Goal: Book appointment/travel/reservation

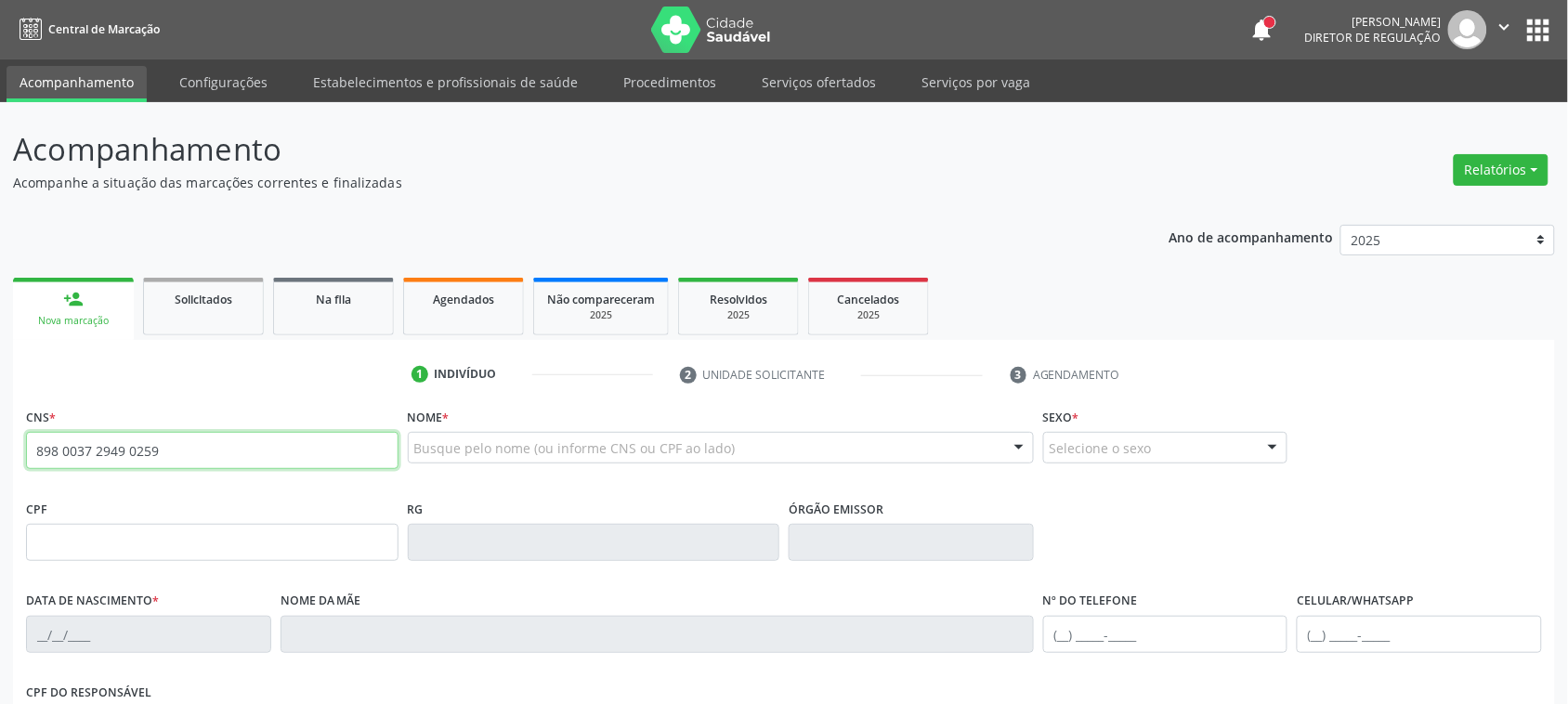
type input "898 0037 2949 0259"
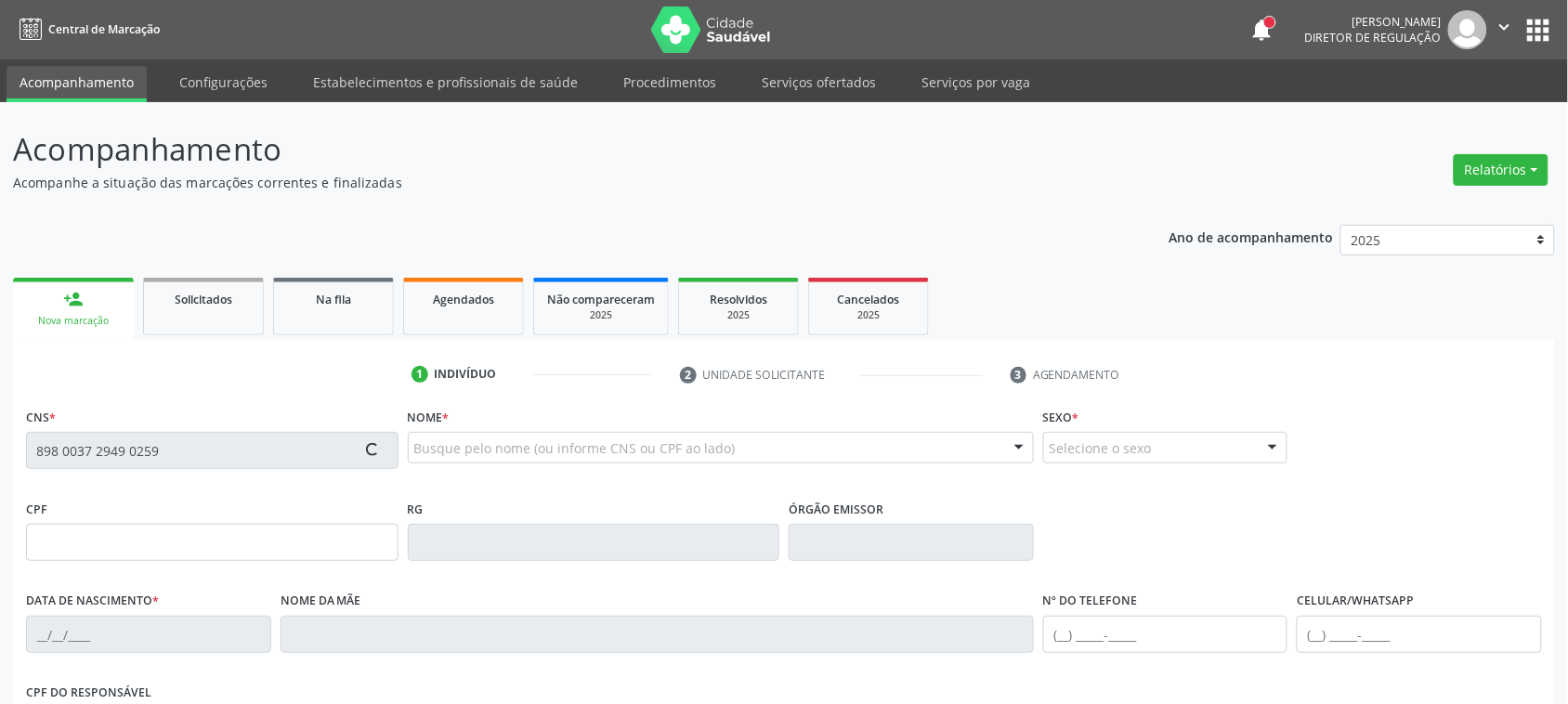
type input "[DATE]"
type input "[PERSON_NAME]"
type input "[PHONE_NUMBER]"
type input "1240"
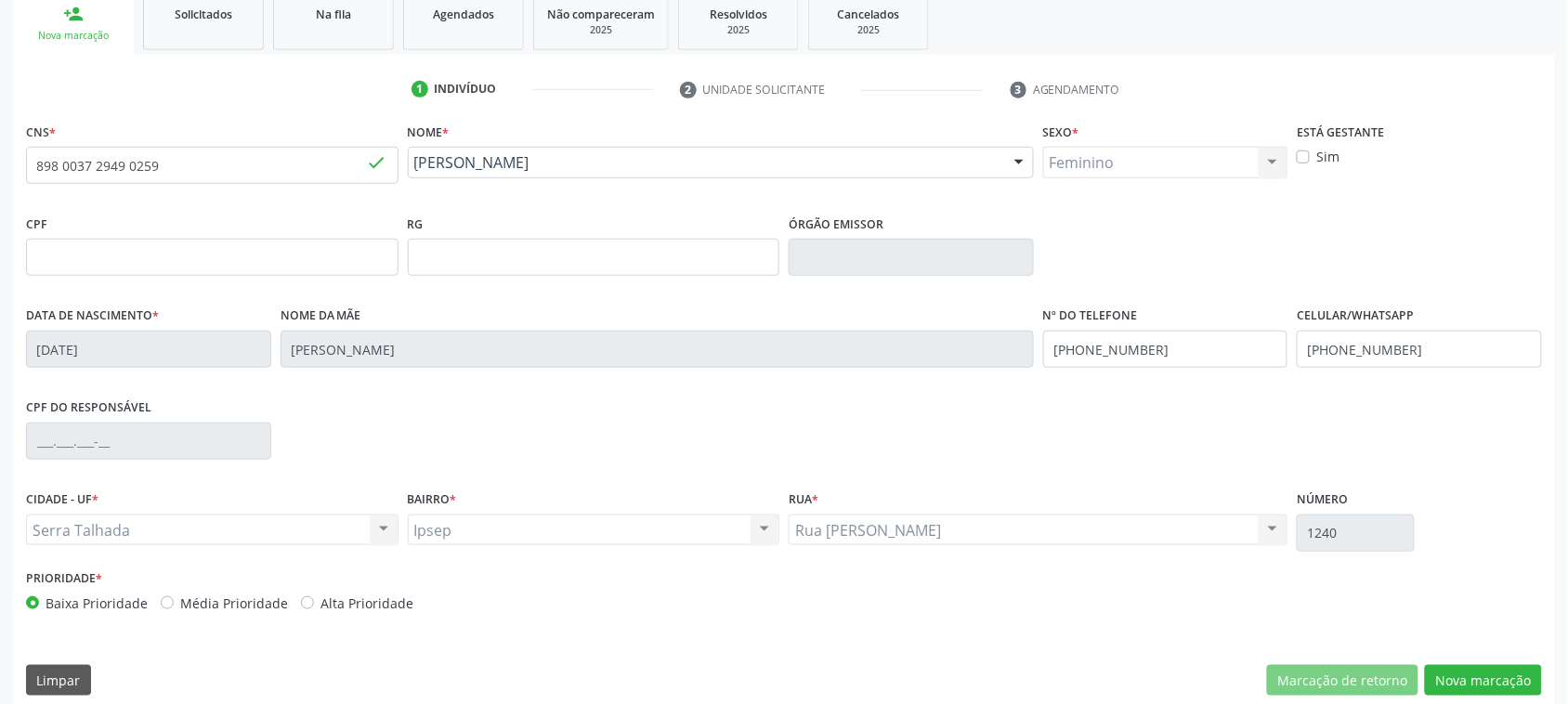
scroll to position [302, 0]
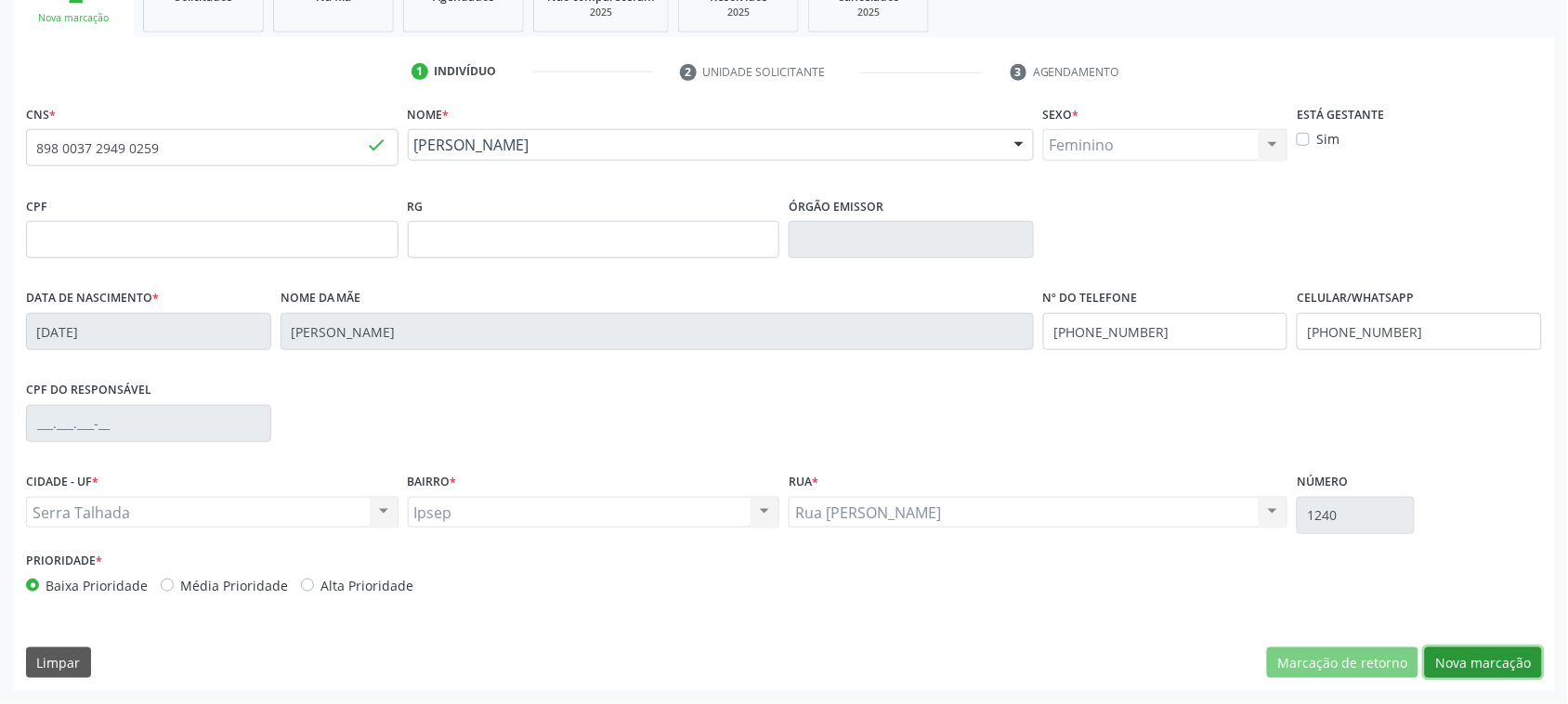
click at [1502, 652] on button "Nova marcação" at bounding box center [1483, 663] width 117 height 31
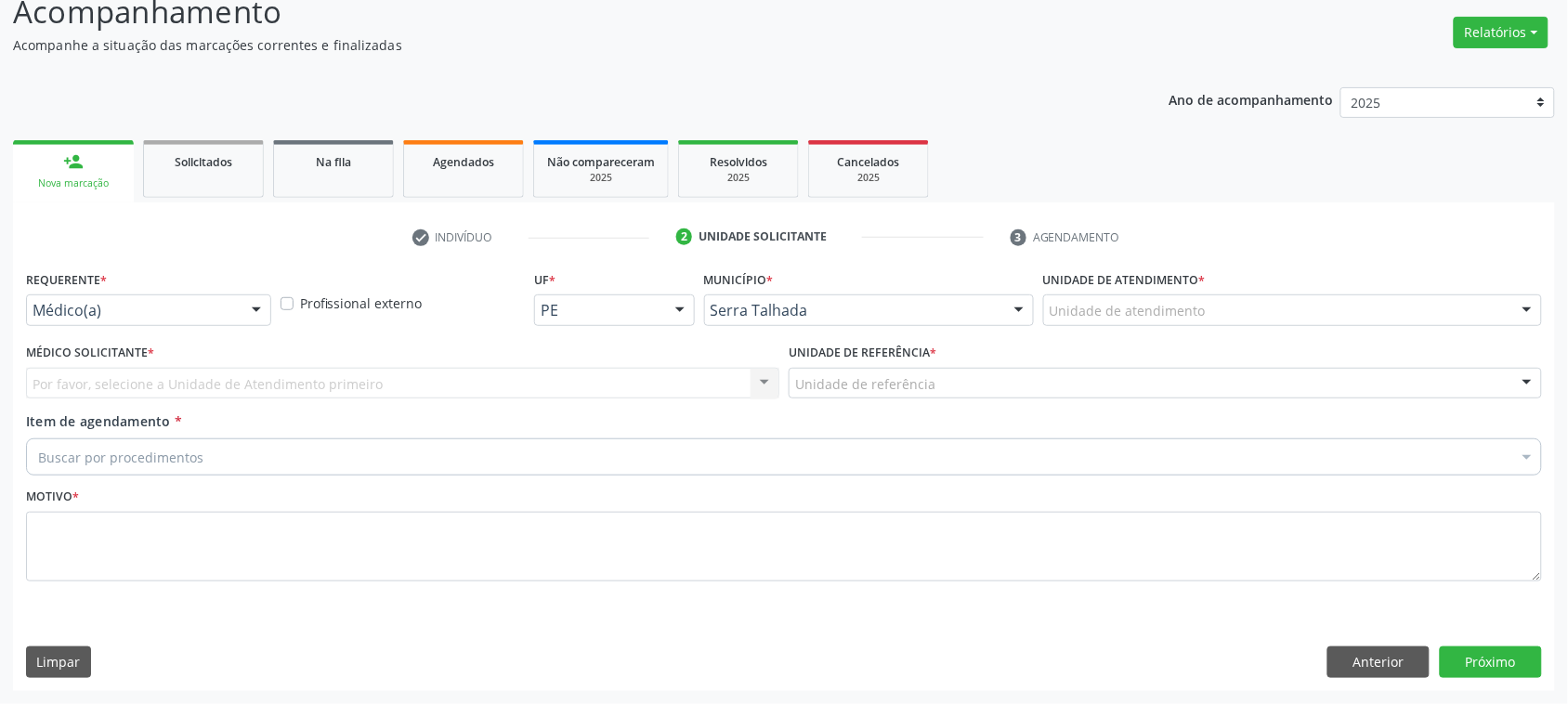
scroll to position [136, 0]
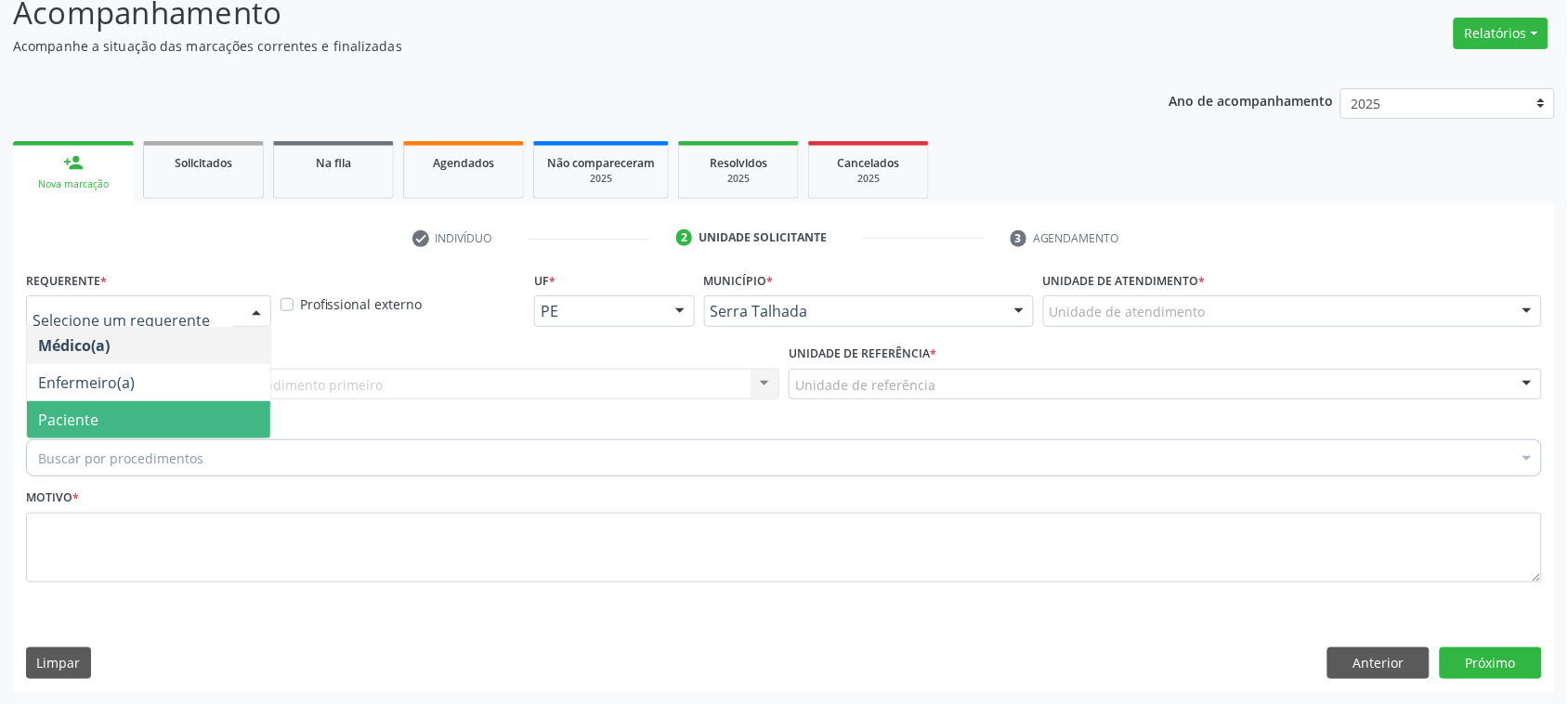
click at [136, 418] on span "Paciente" at bounding box center [148, 419] width 244 height 37
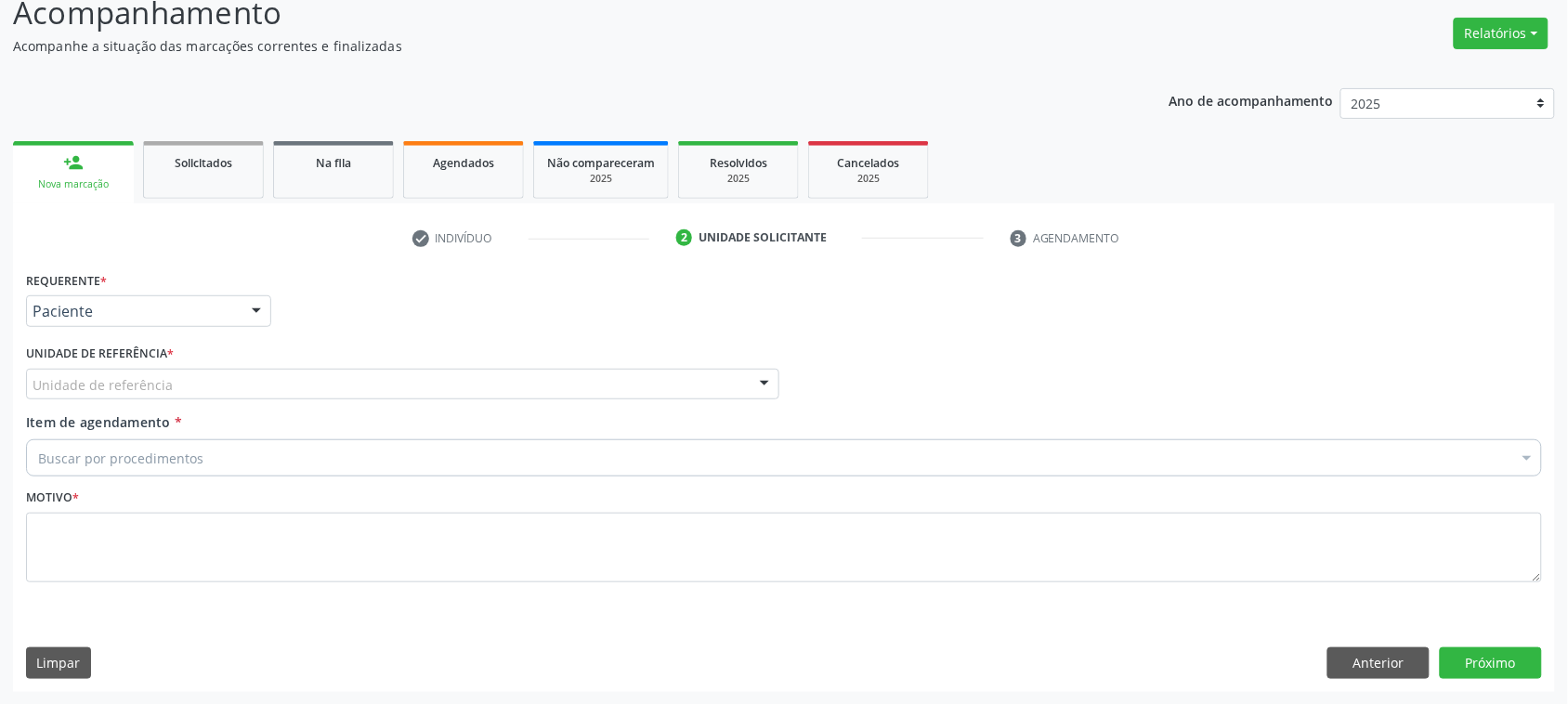
click at [181, 386] on div "Unidade de referência" at bounding box center [402, 384] width 754 height 31
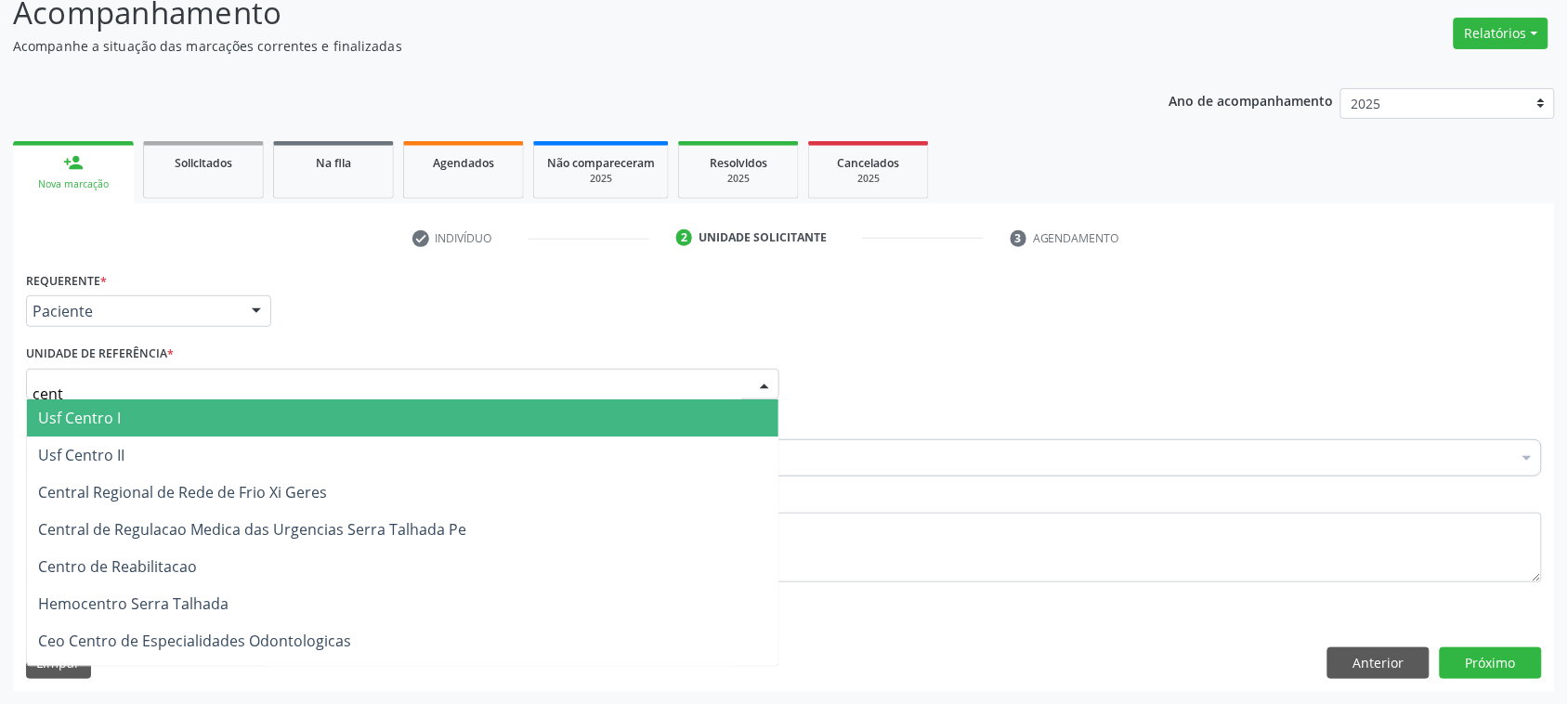
type input "centr"
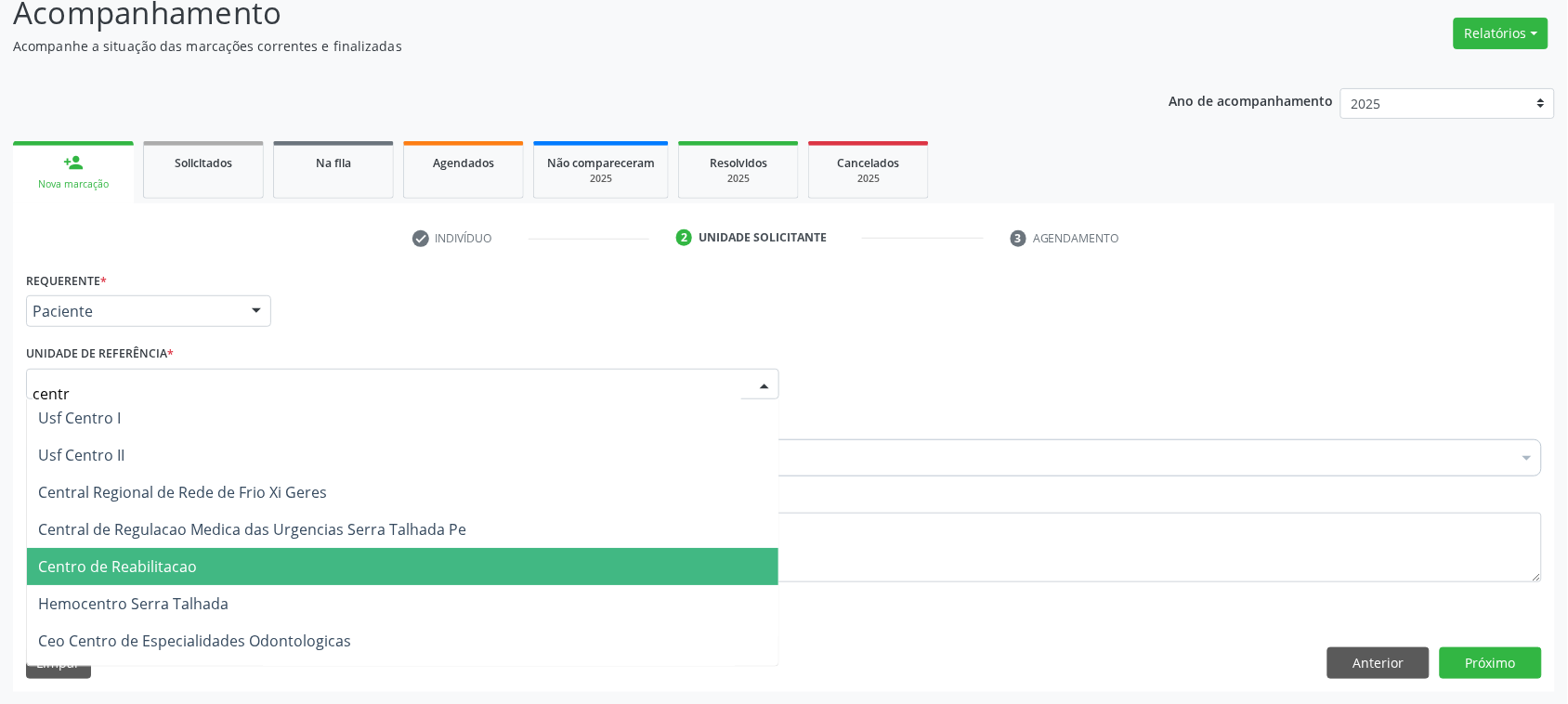
drag, startPoint x: 223, startPoint y: 583, endPoint x: 229, endPoint y: 555, distance: 28.6
click at [229, 555] on ul "Usf Centro I Usf Centro II Central Regional de Rede de Frio Xi Geres Central de…" at bounding box center [402, 567] width 752 height 334
click at [229, 555] on span "Centro de Reabilitacao" at bounding box center [402, 567] width 752 height 37
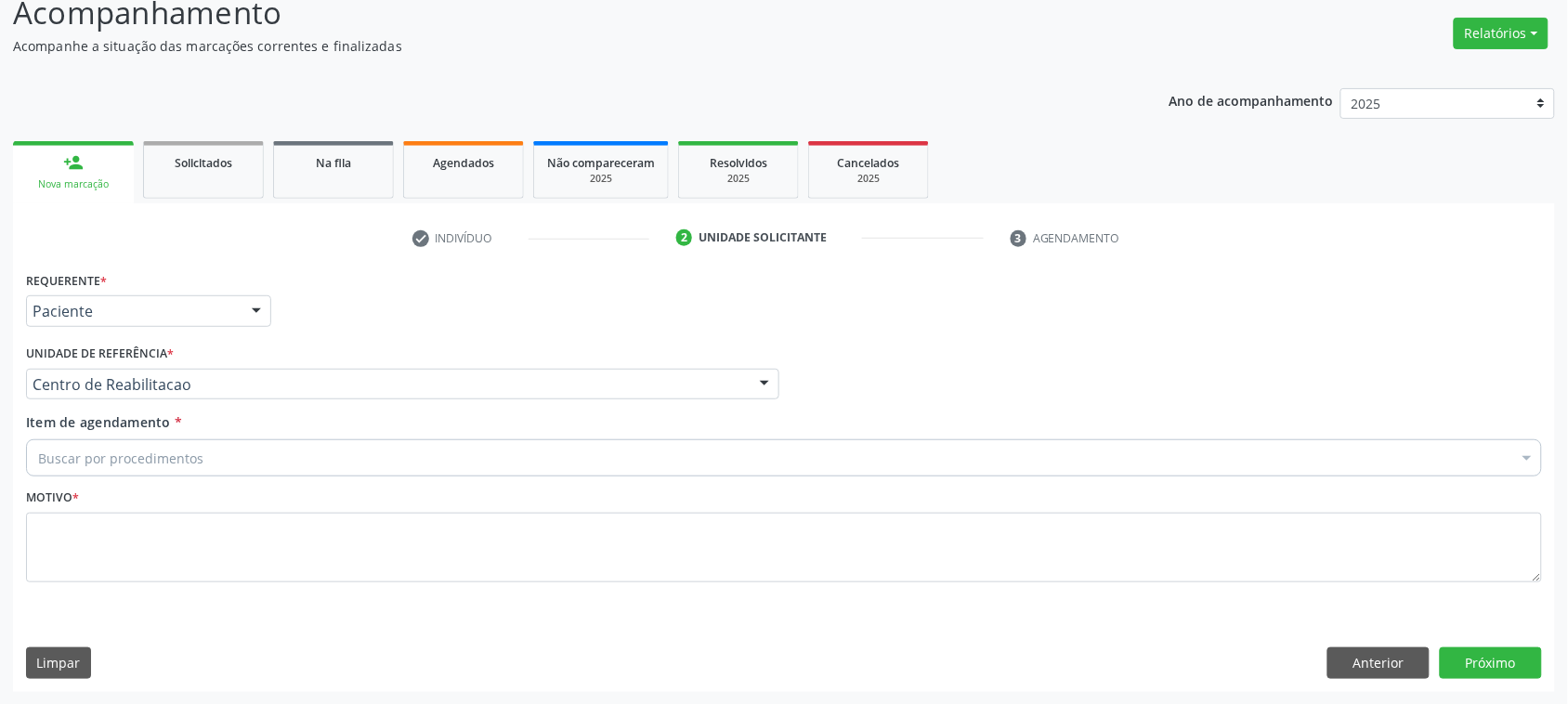
click at [257, 460] on div "Buscar por procedimentos" at bounding box center [783, 458] width 1516 height 37
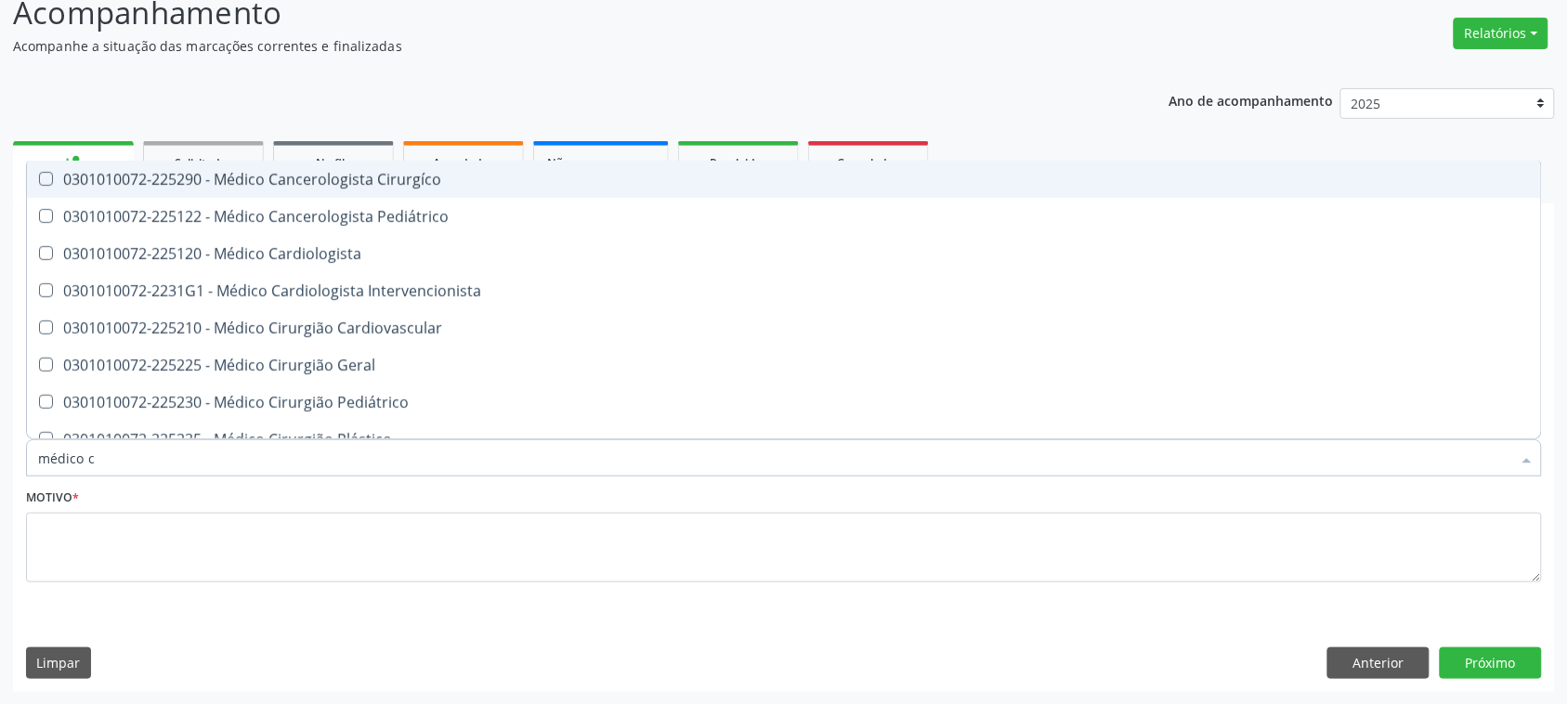
type input "médico ci"
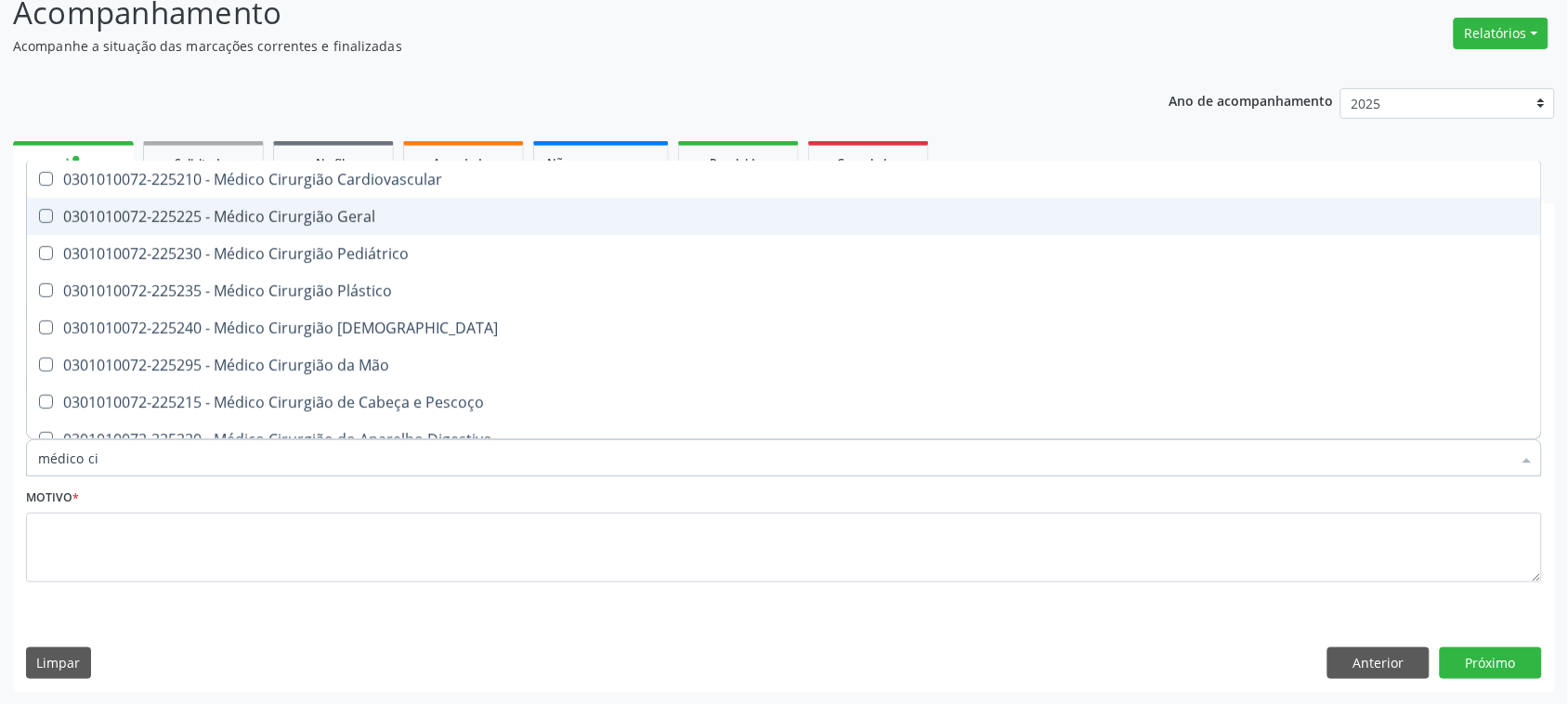
click at [369, 223] on div "0301010072-225225 - Médico Cirurgião Geral" at bounding box center [784, 216] width 1492 height 15
checkbox Geral "true"
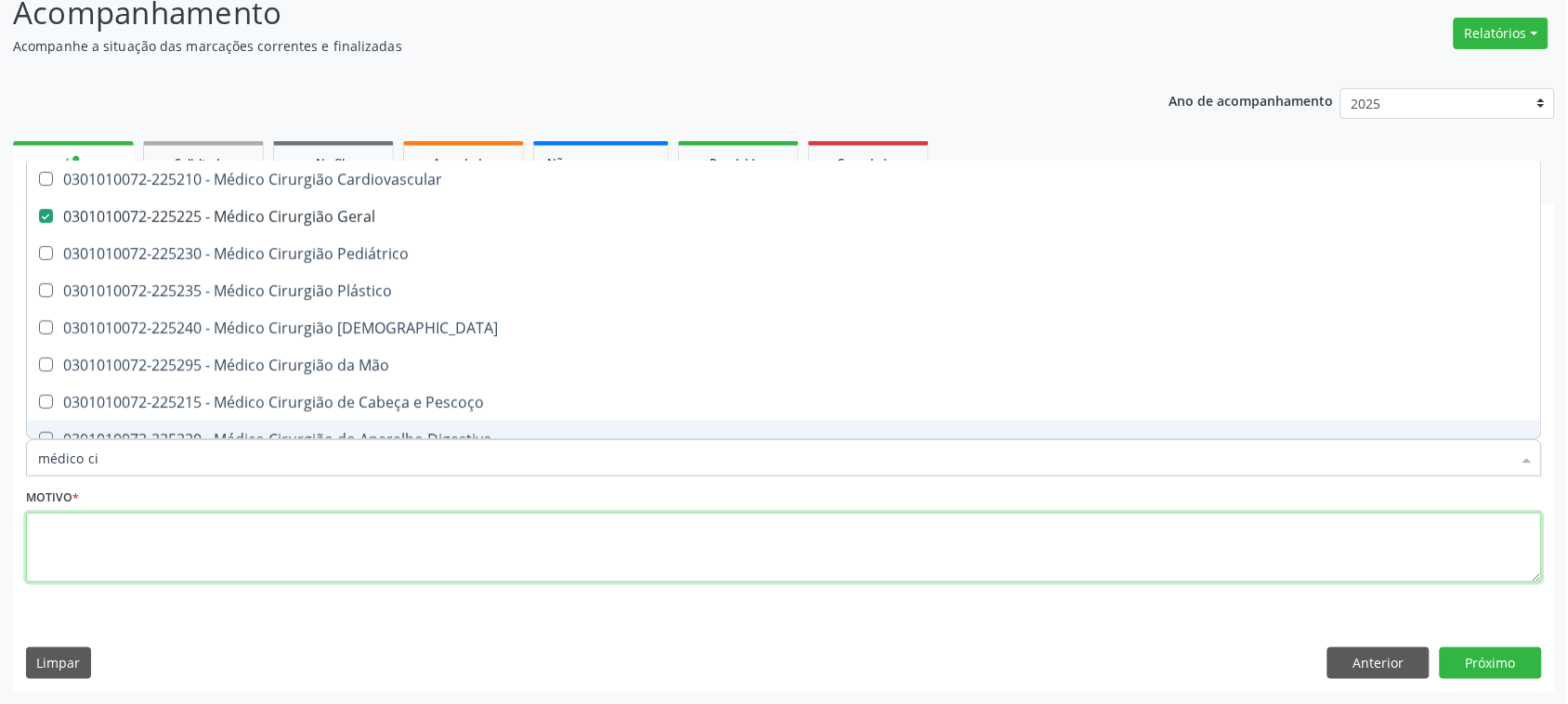
click at [448, 550] on textarea at bounding box center [783, 548] width 1516 height 71
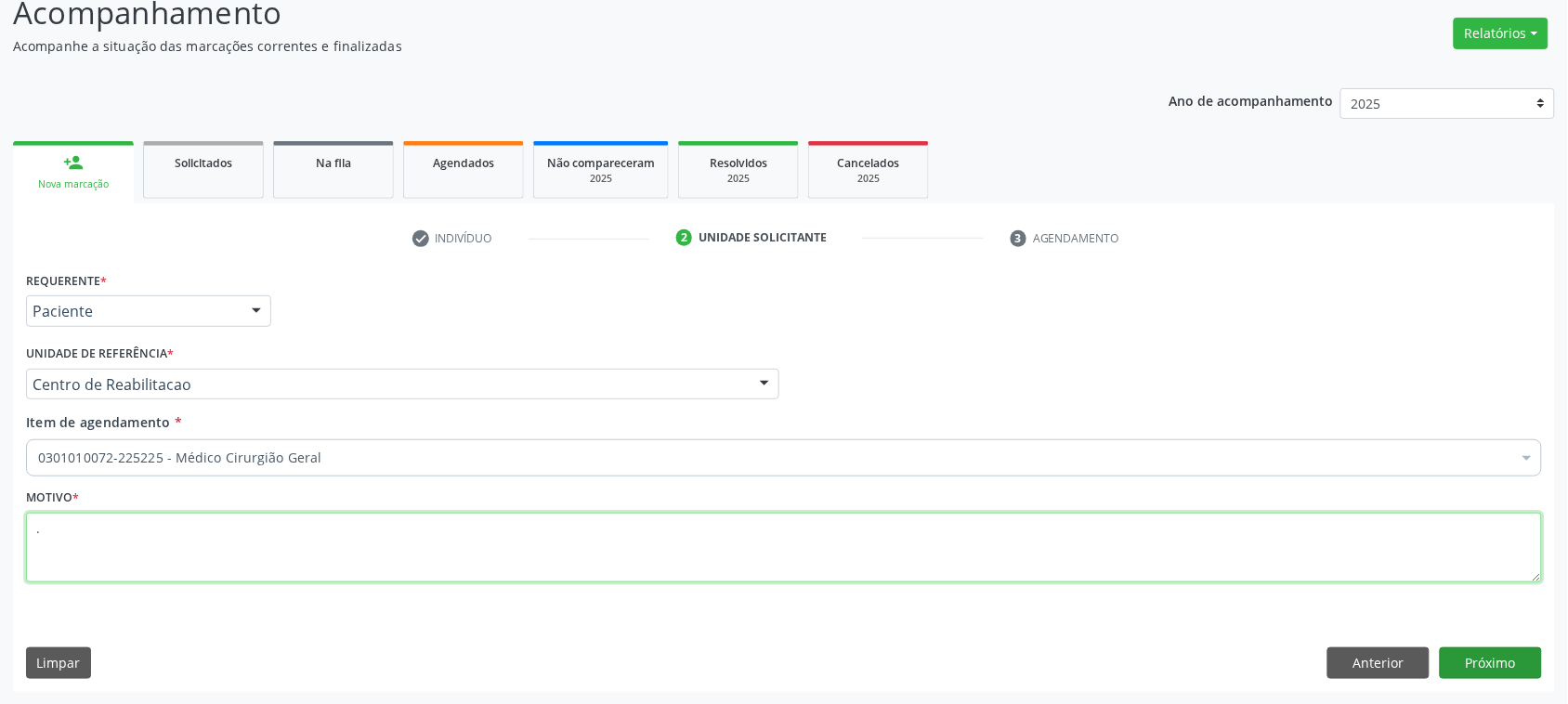
type textarea "."
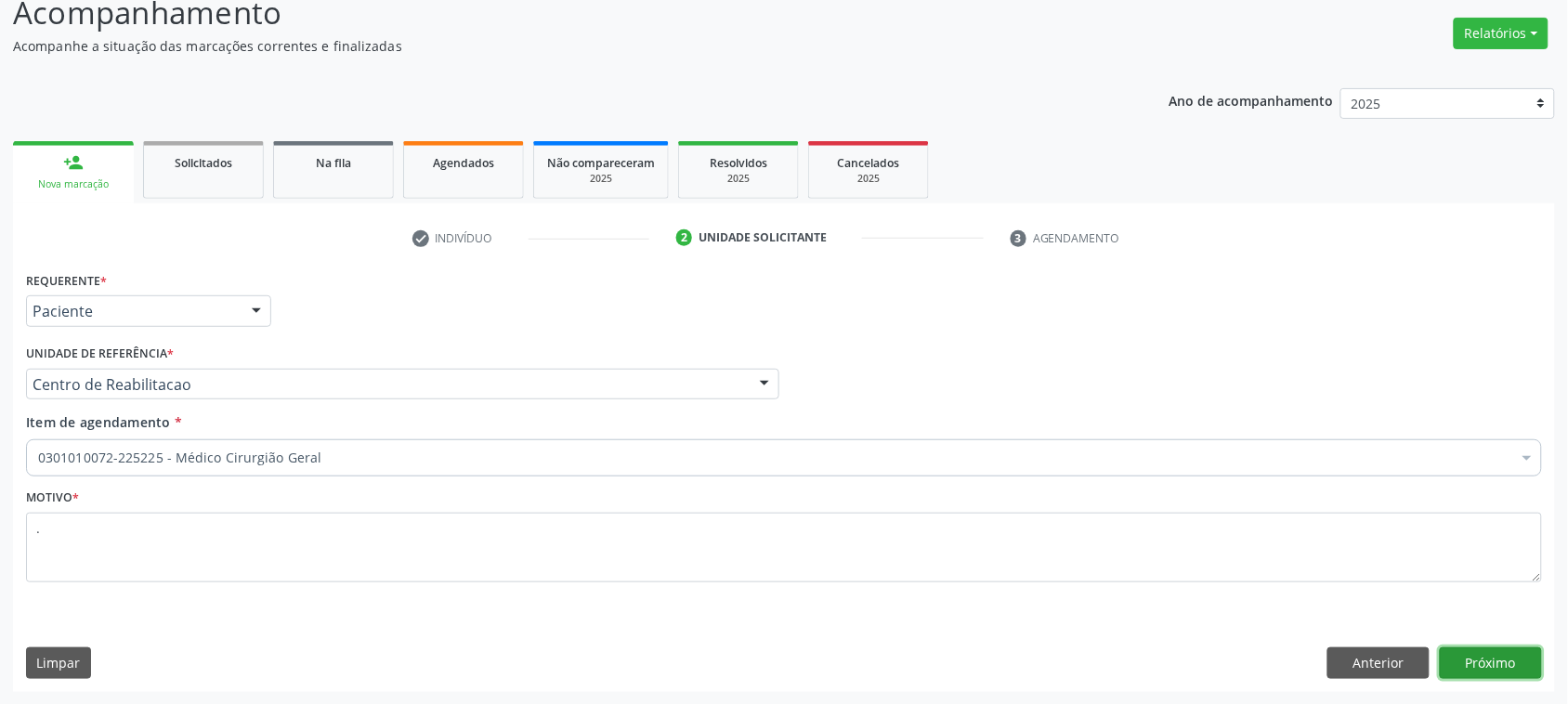
click at [1508, 652] on button "Próximo" at bounding box center [1491, 663] width 102 height 31
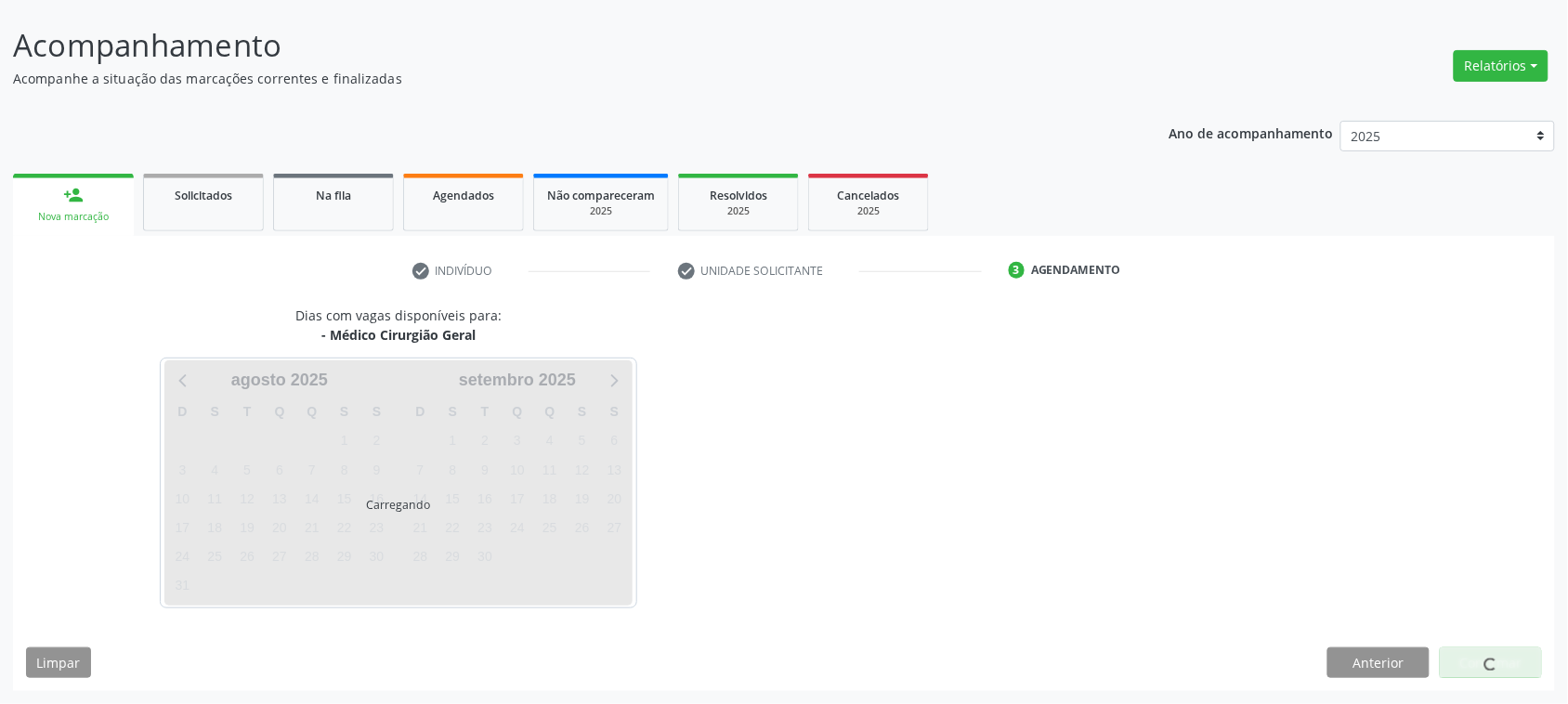
scroll to position [104, 0]
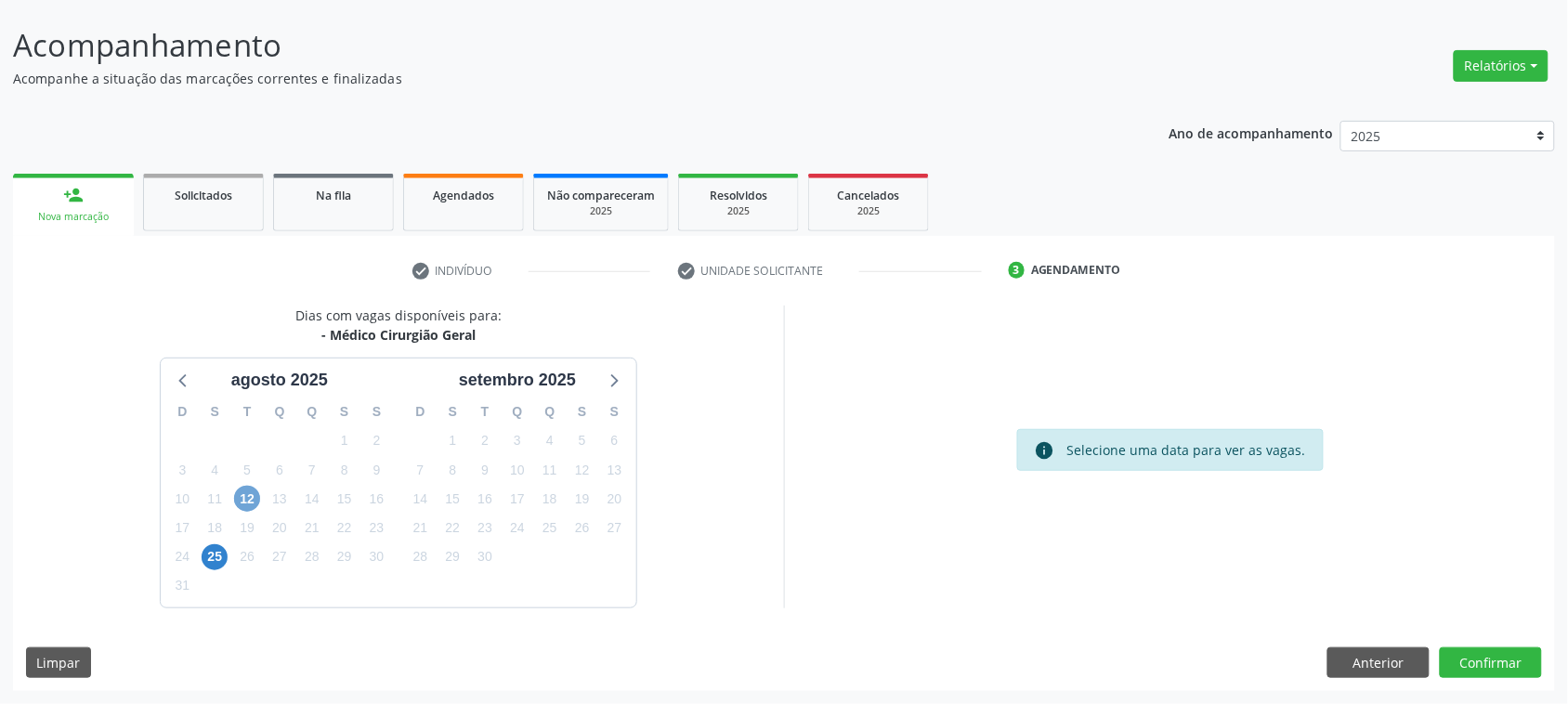
click at [245, 508] on span "12" at bounding box center [247, 499] width 26 height 26
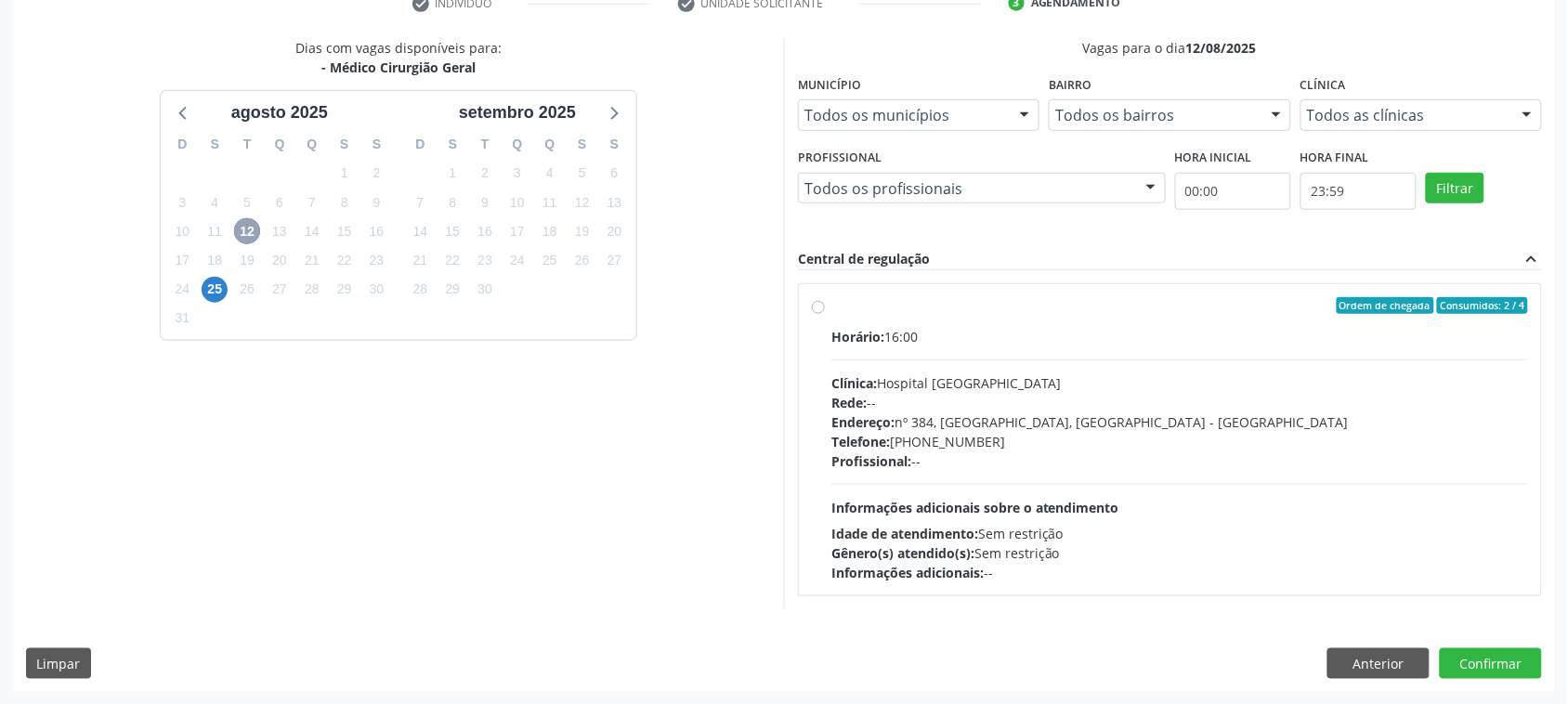
scroll to position [372, 0]
click at [1073, 480] on div "Horário: 16:00 Clínica: Hospital [GEOGRAPHIC_DATA] Rede: -- Endereço: [STREET_A…" at bounding box center [1179, 454] width 697 height 255
click at [825, 313] on input "Ordem de chegada Consumidos: 2 / 4 Horário: 16:00 Clínica: Hospital [GEOGRAPHIC…" at bounding box center [817, 304] width 13 height 17
radio input "true"
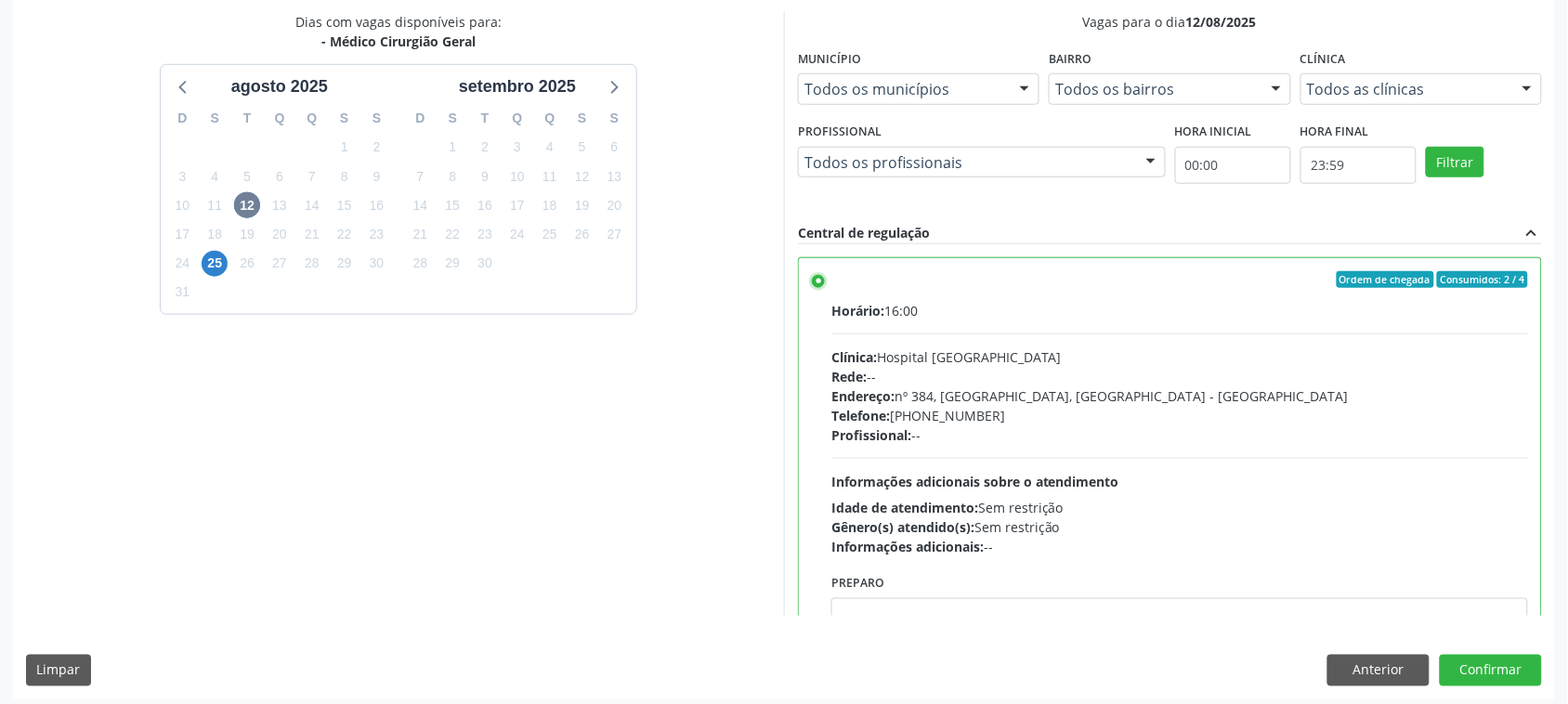
scroll to position [405, 0]
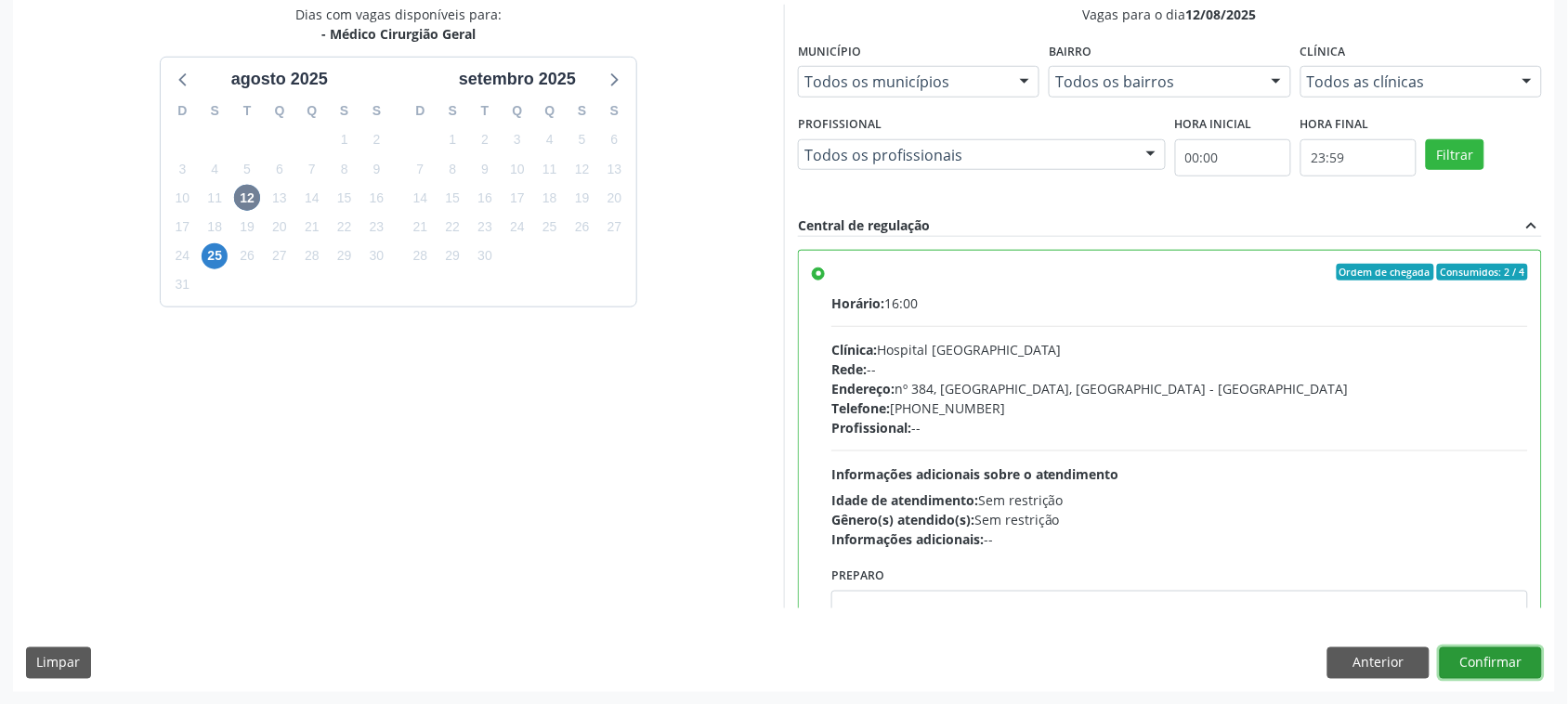
click at [1496, 661] on button "Confirmar" at bounding box center [1491, 663] width 102 height 31
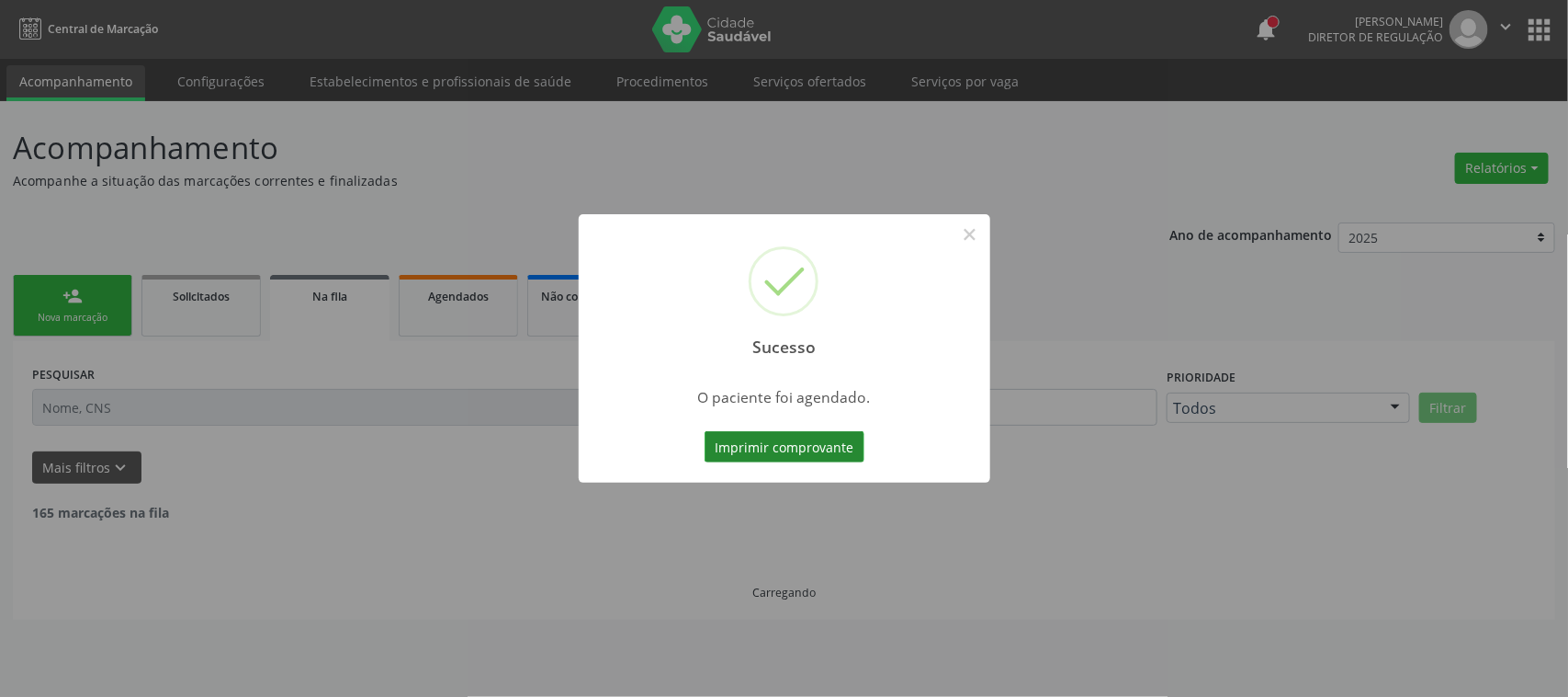
click at [801, 436] on button "Imprimir comprovante" at bounding box center [784, 446] width 160 height 31
